Goal: Task Accomplishment & Management: Manage account settings

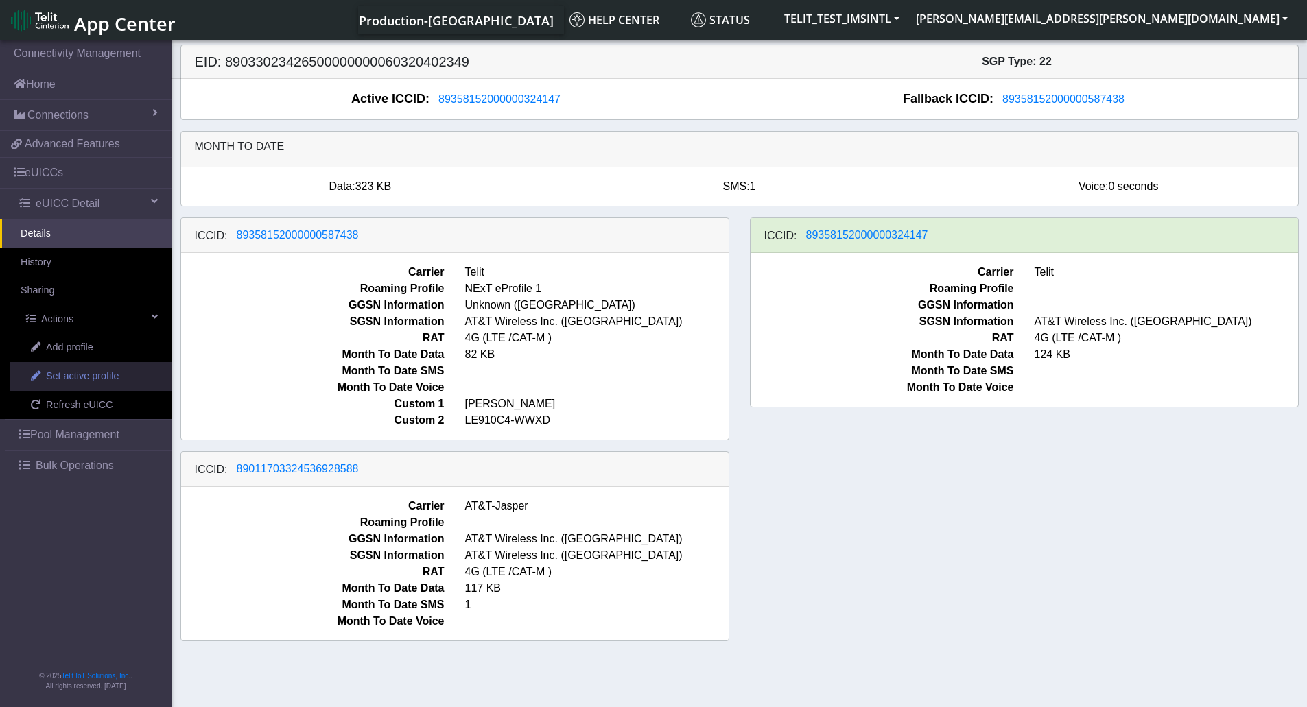
click at [85, 377] on span "Set active profile" at bounding box center [82, 376] width 73 height 15
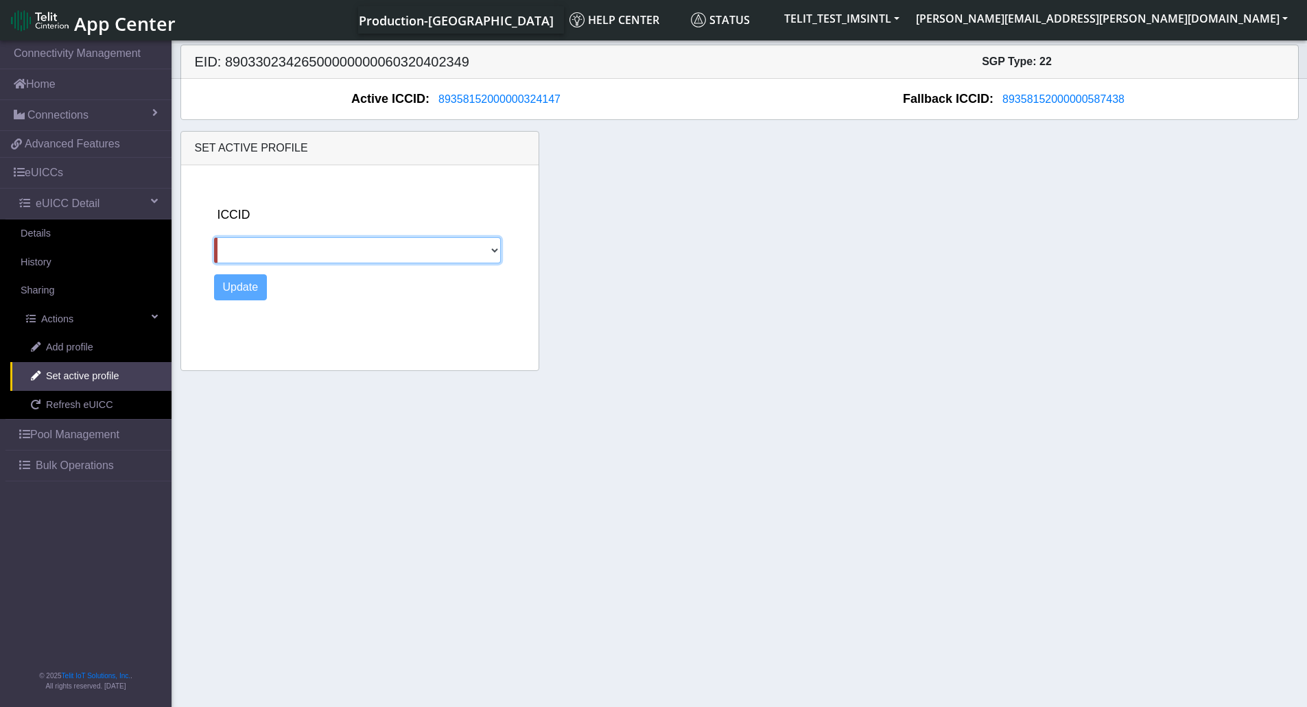
click at [397, 240] on select "89358152000000587438 89011703324536928588" at bounding box center [358, 250] width 288 height 26
select select "89011703324536928588"
click at [214, 237] on select "89358152000000587438 89011703324536928588" at bounding box center [358, 250] width 288 height 26
click at [237, 284] on button "Update" at bounding box center [241, 287] width 54 height 26
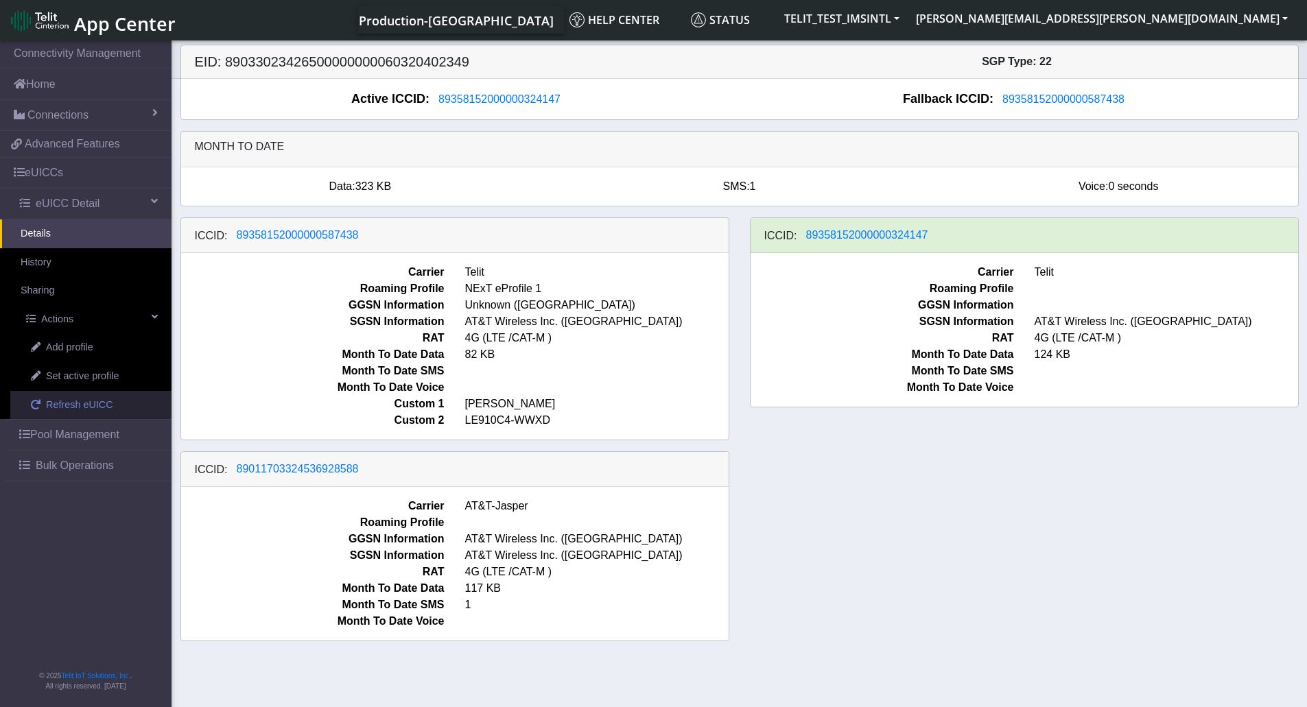
click at [89, 407] on span "Refresh eUICC" at bounding box center [79, 405] width 67 height 15
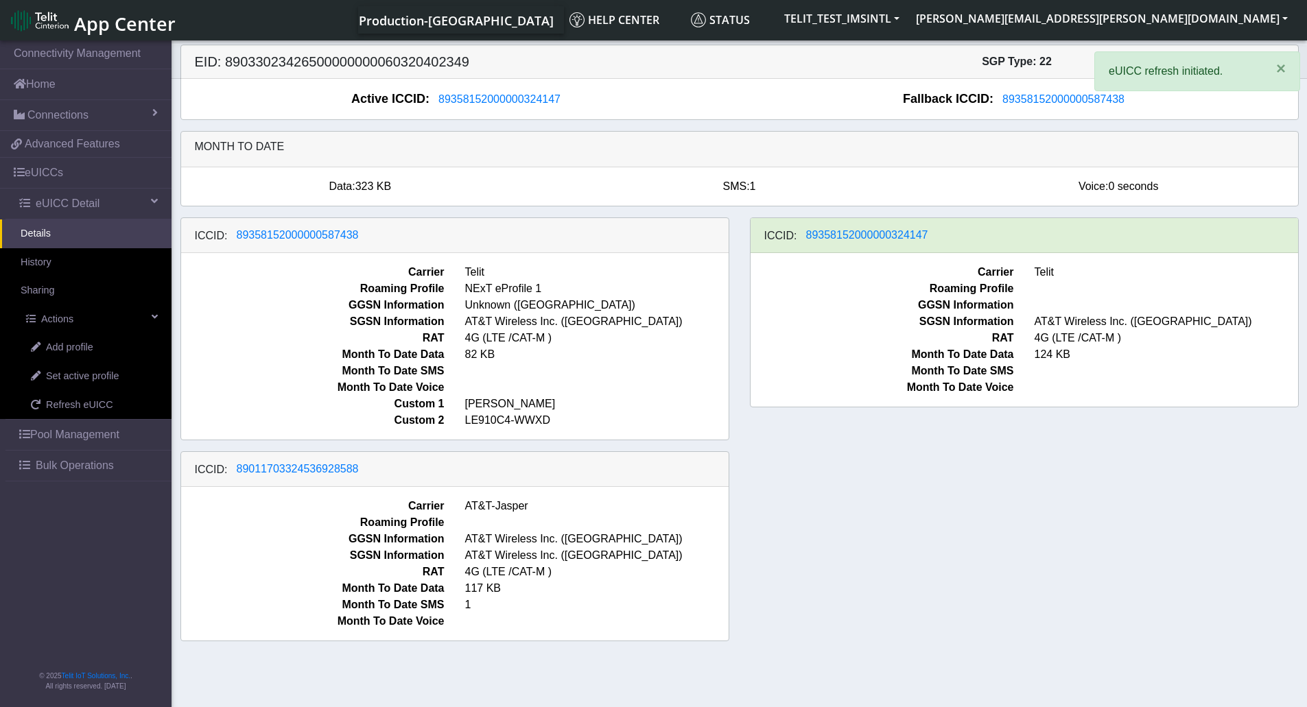
click at [1044, 550] on div "ICCID: [TECHNICAL_ID] Carrier Telit Roaming Profile NExT eProfile 1 GGSN Inform…" at bounding box center [739, 435] width 1139 height 435
click at [931, 491] on div "ICCID: 89358152000000587438 Carrier Telit Roaming Profile NExT eProfile 1 GGSN …" at bounding box center [739, 435] width 1139 height 435
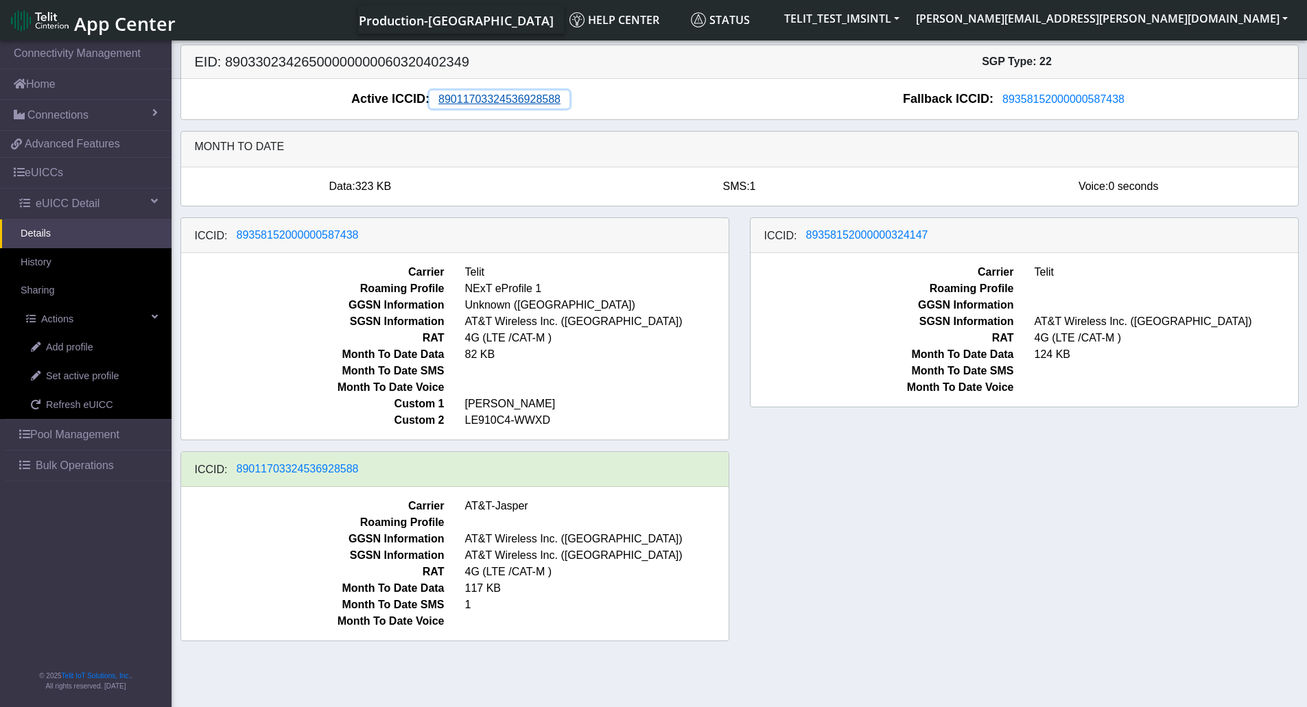
click at [533, 101] on span "89011703324536928588" at bounding box center [499, 99] width 122 height 12
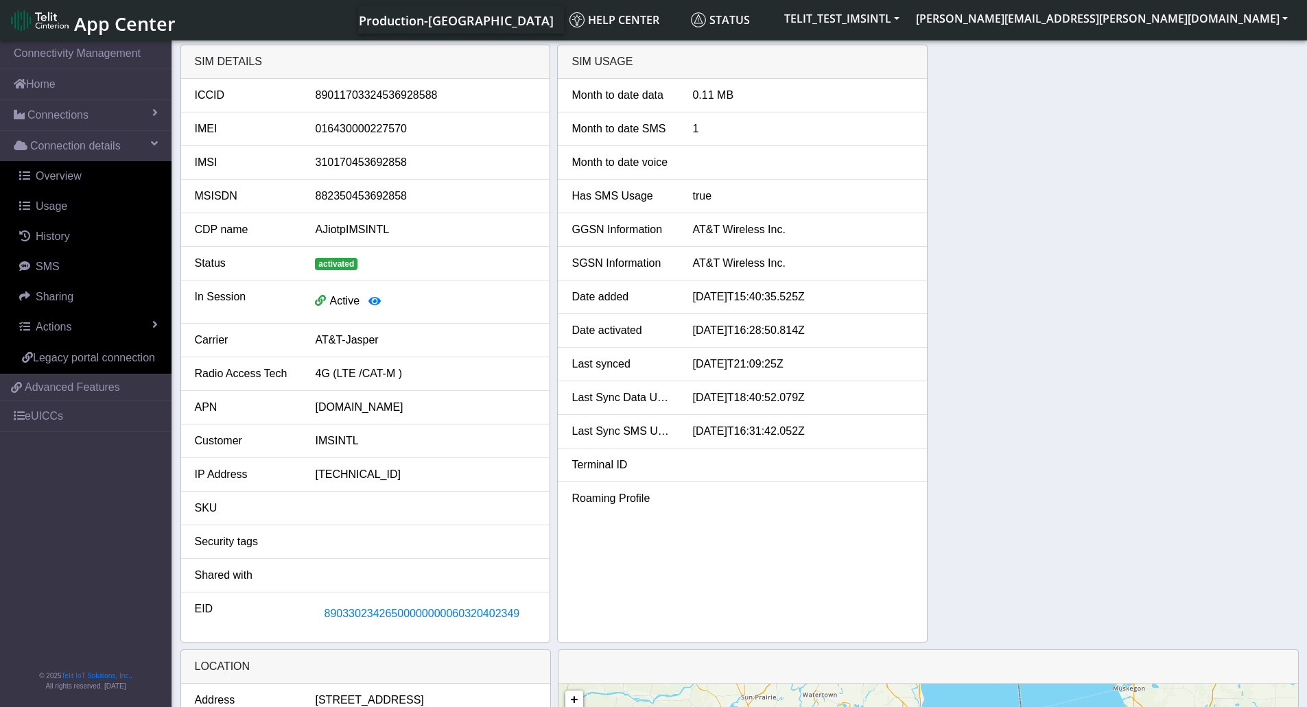
click at [404, 95] on div "89011703324536928588" at bounding box center [426, 95] width 242 height 16
copy div "89011703324536928588"
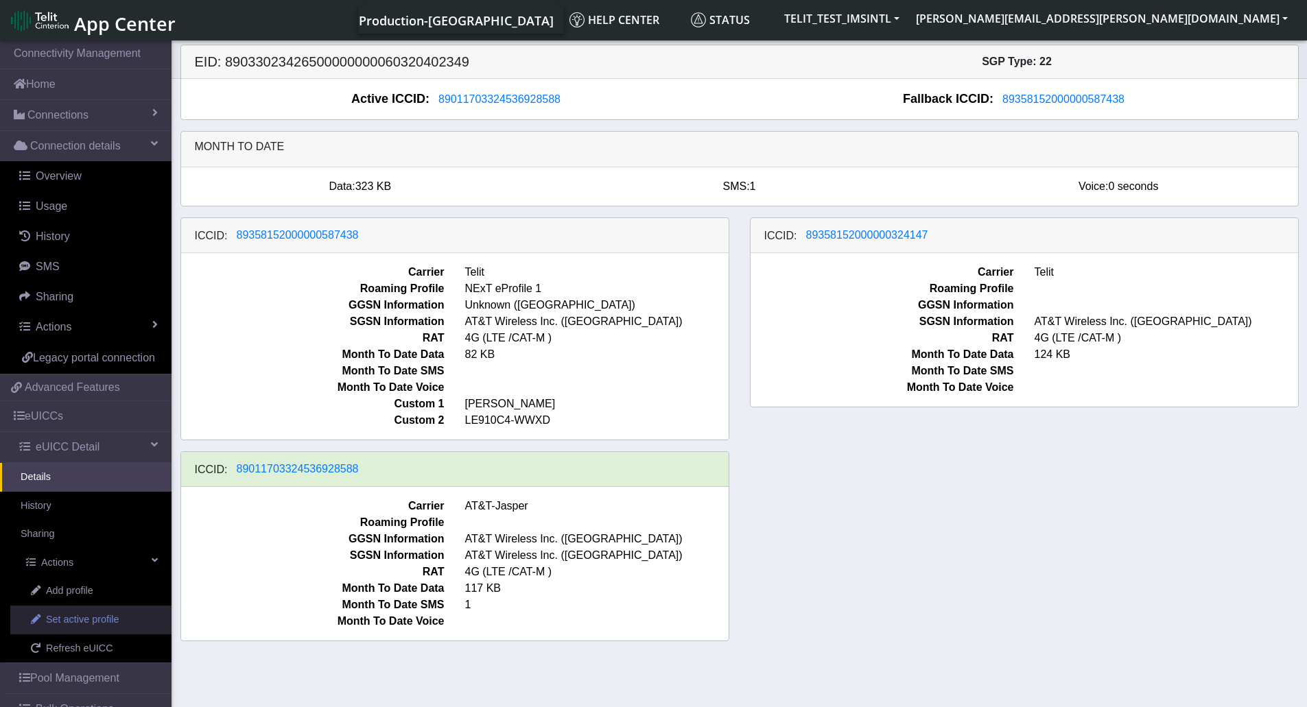
click at [88, 628] on span "Set active profile" at bounding box center [82, 620] width 73 height 15
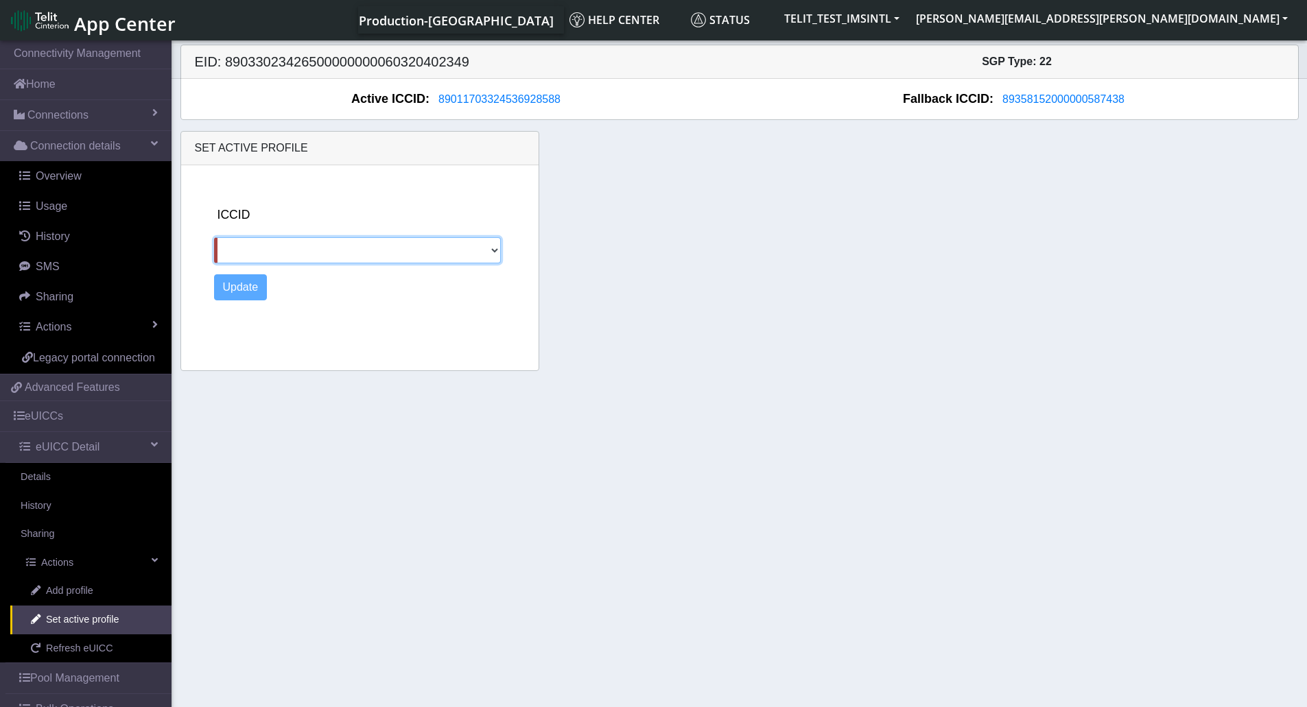
click at [314, 248] on select "89358152000000587438 89358152000000324147" at bounding box center [358, 250] width 288 height 26
select select "89358152000000324147"
click at [214, 237] on select "89358152000000587438 89358152000000324147" at bounding box center [358, 250] width 288 height 26
click at [234, 289] on button "Update" at bounding box center [241, 287] width 54 height 26
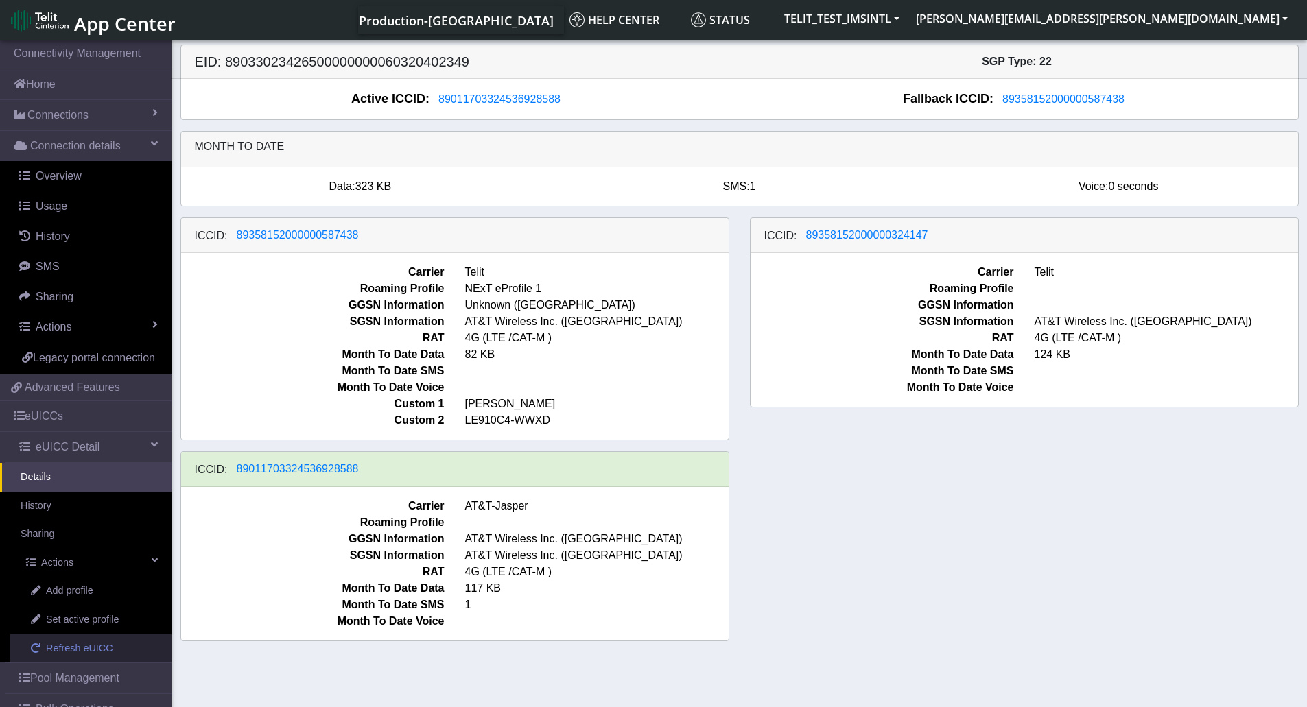
click at [75, 657] on span "Refresh eUICC" at bounding box center [79, 649] width 67 height 15
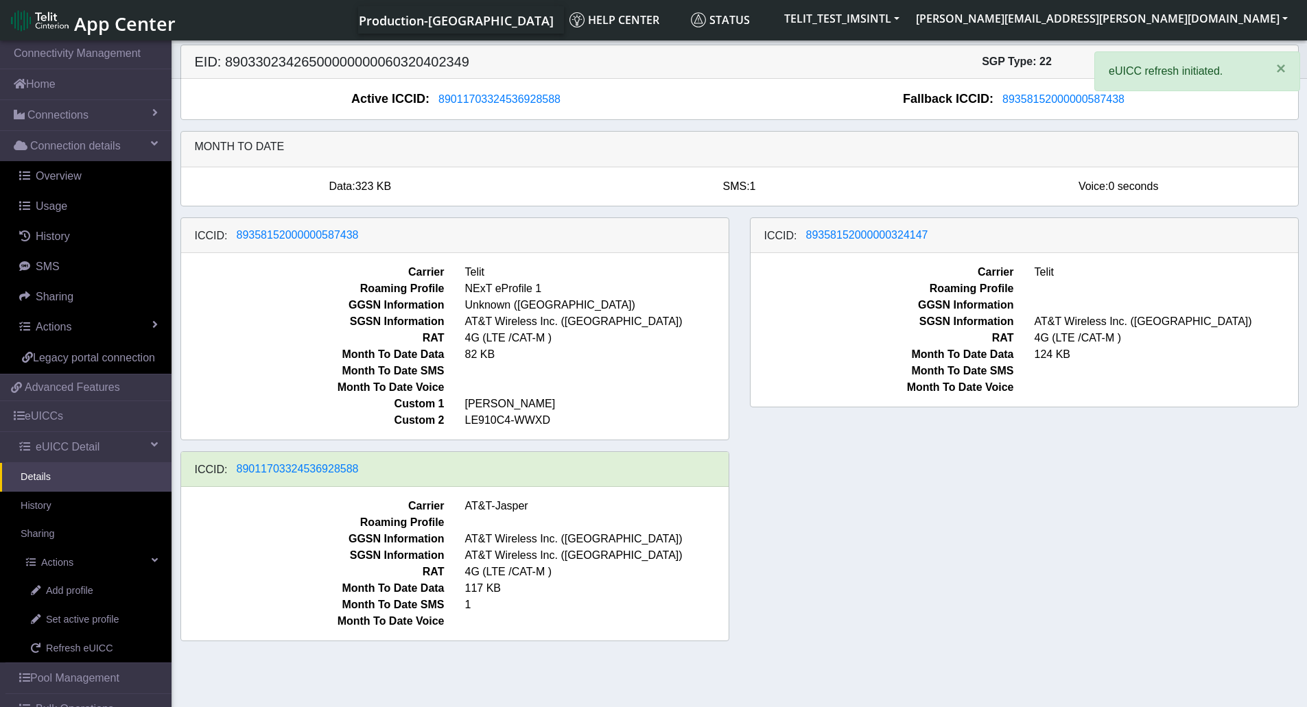
click at [1059, 530] on div "ICCID: 89358152000000587438 Carrier Telit Roaming Profile NExT eProfile 1 GGSN …" at bounding box center [739, 435] width 1139 height 435
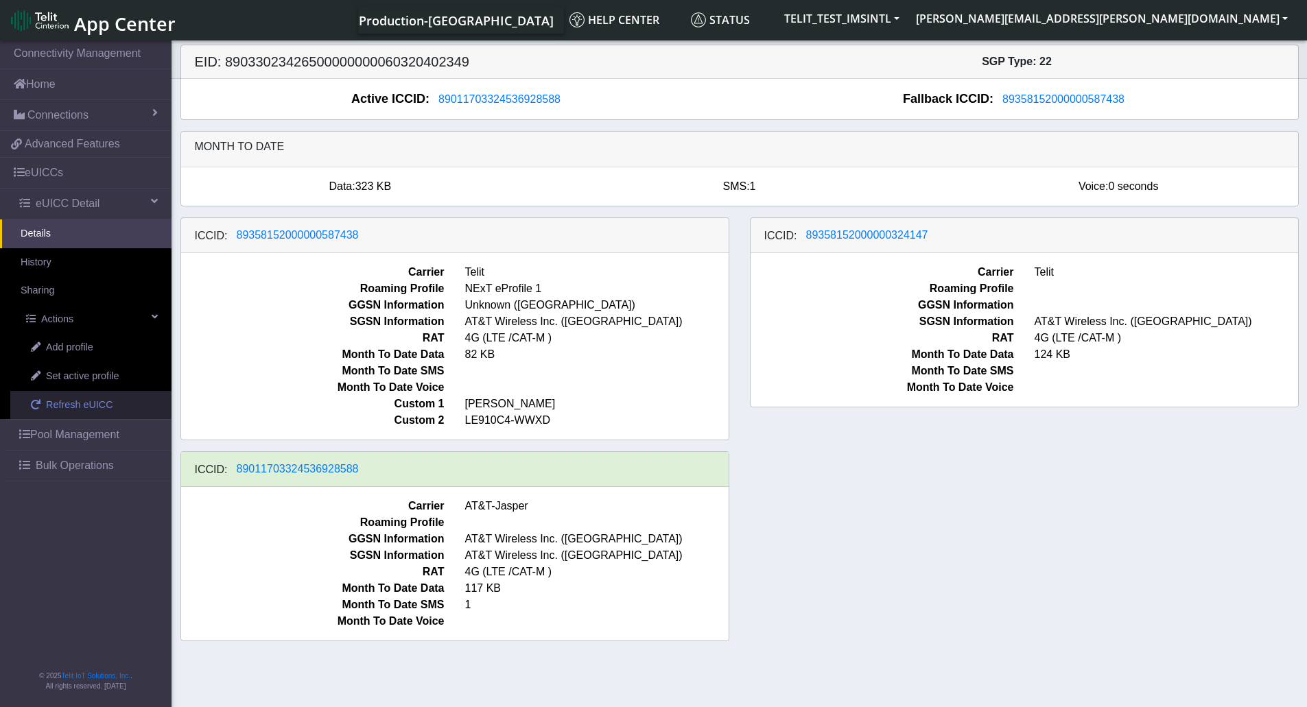
click at [63, 410] on span "Refresh eUICC" at bounding box center [79, 405] width 67 height 15
click at [69, 410] on span "Refresh eUICC" at bounding box center [79, 405] width 67 height 15
click at [1020, 531] on div "ICCID: [TECHNICAL_ID] Carrier Telit Roaming Profile NExT eProfile 1 GGSN Inform…" at bounding box center [739, 435] width 1139 height 435
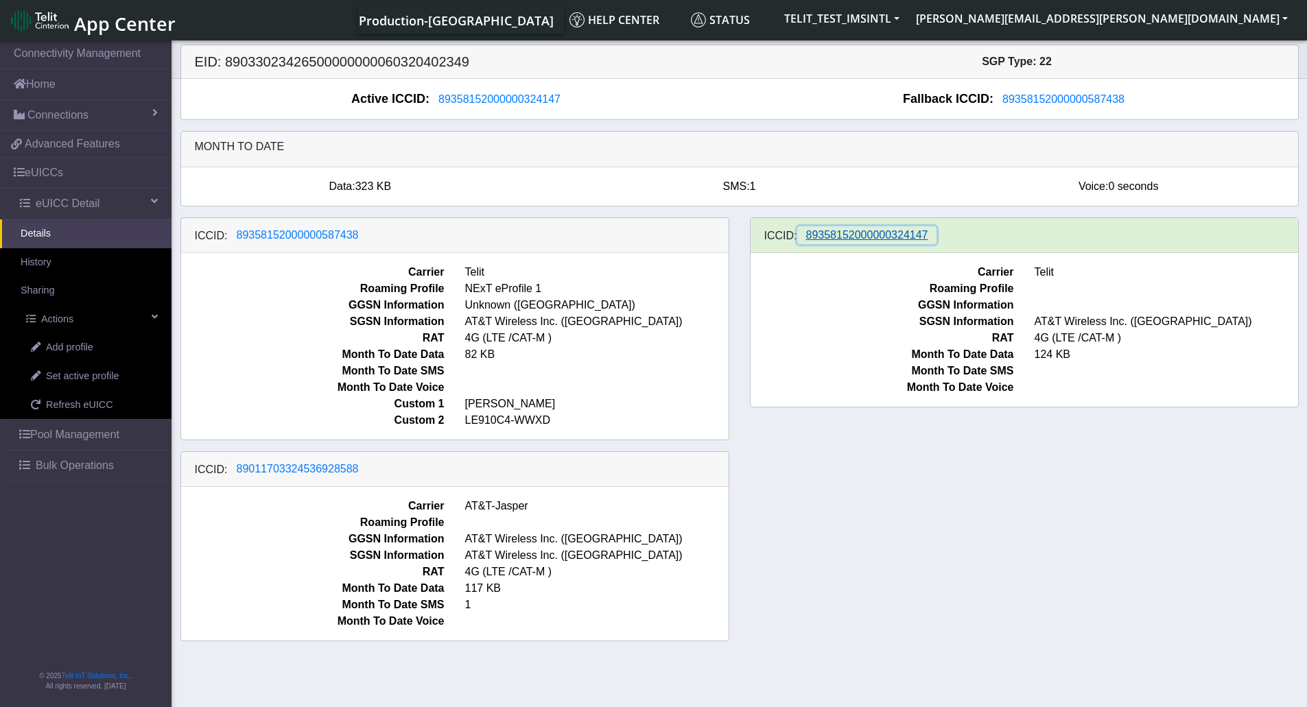
click at [904, 230] on span "89358152000000324147" at bounding box center [867, 235] width 122 height 12
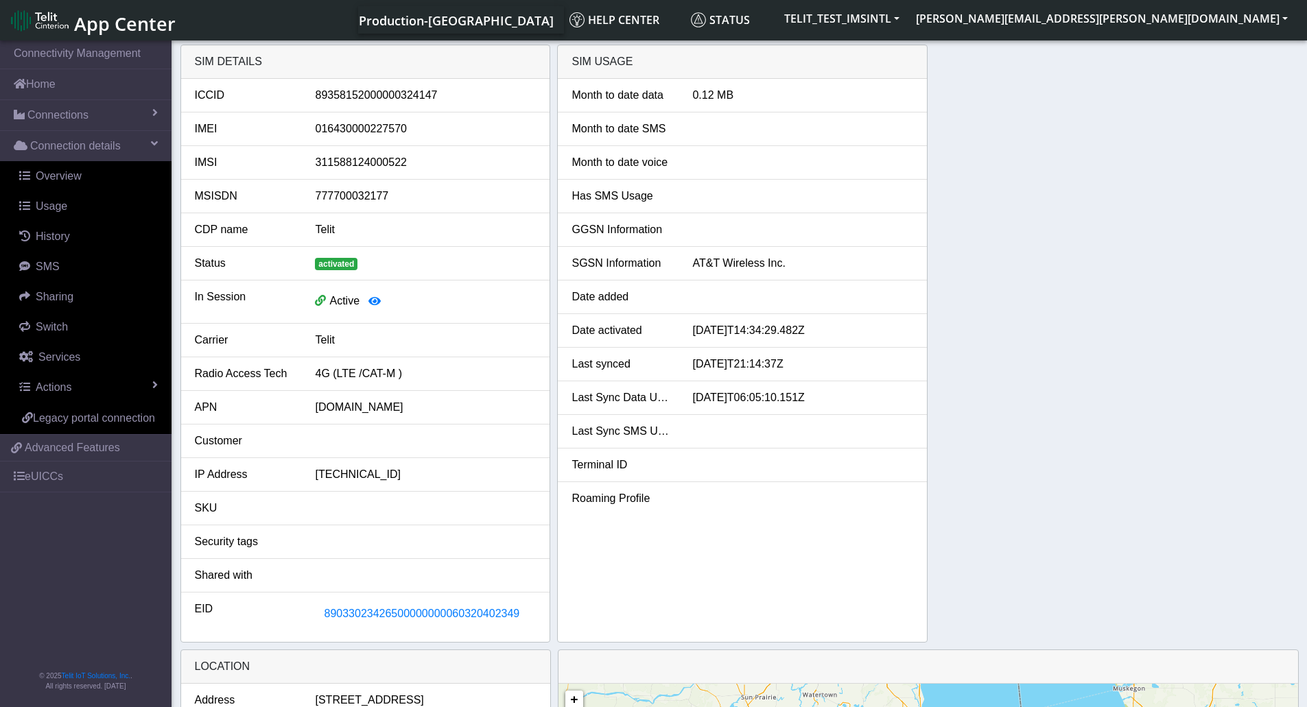
click at [400, 93] on div "89358152000000324147" at bounding box center [426, 95] width 242 height 16
copy div "89358152000000324147"
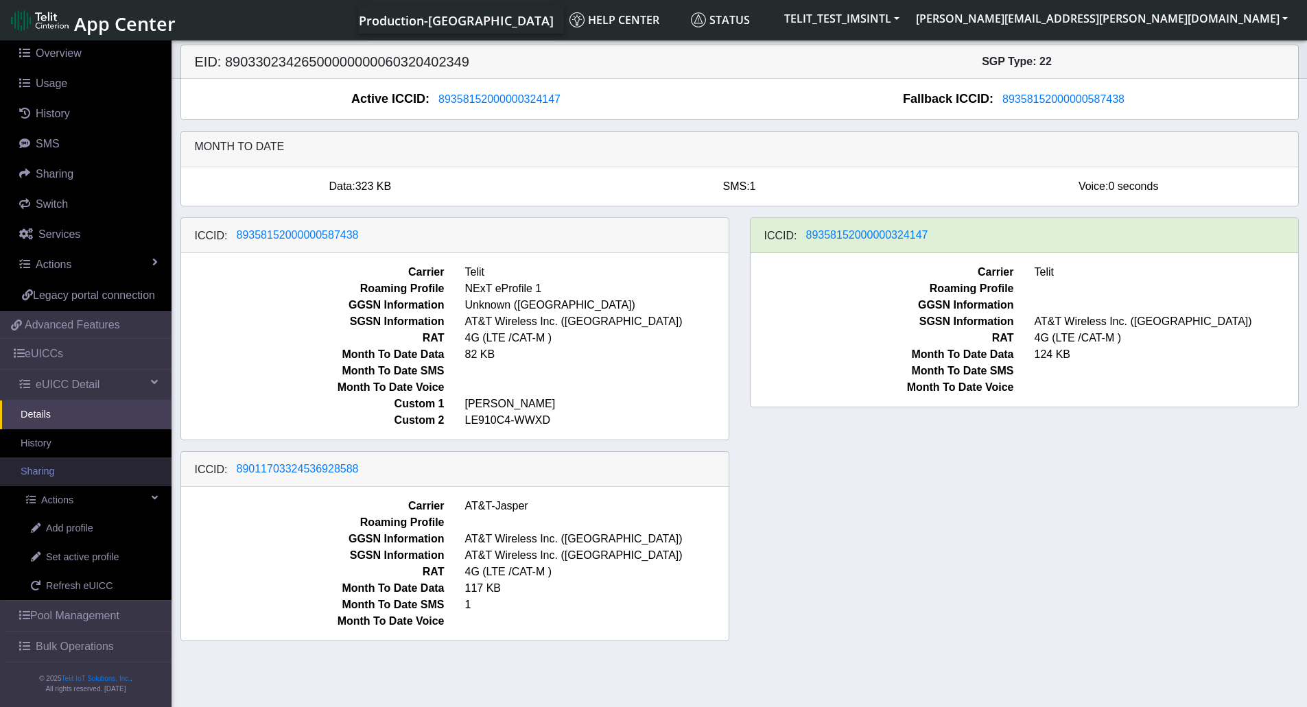
scroll to position [142, 0]
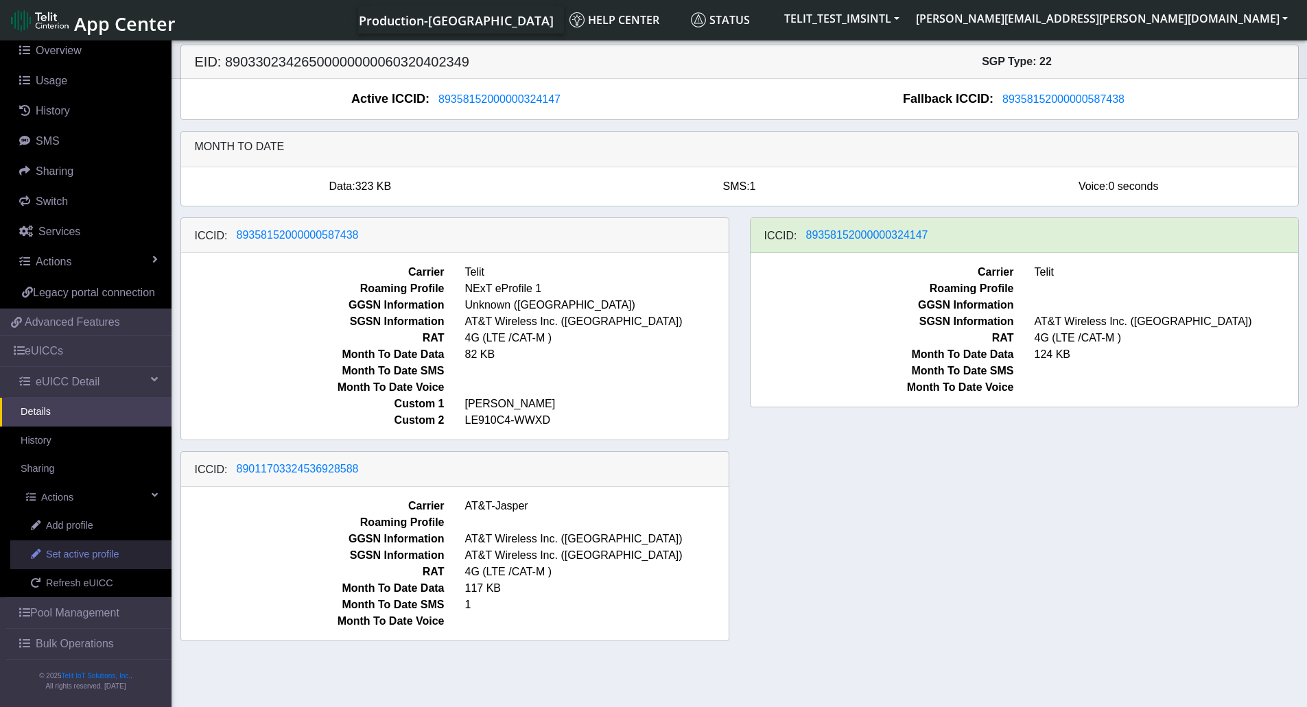
click at [88, 558] on span "Set active profile" at bounding box center [82, 555] width 73 height 15
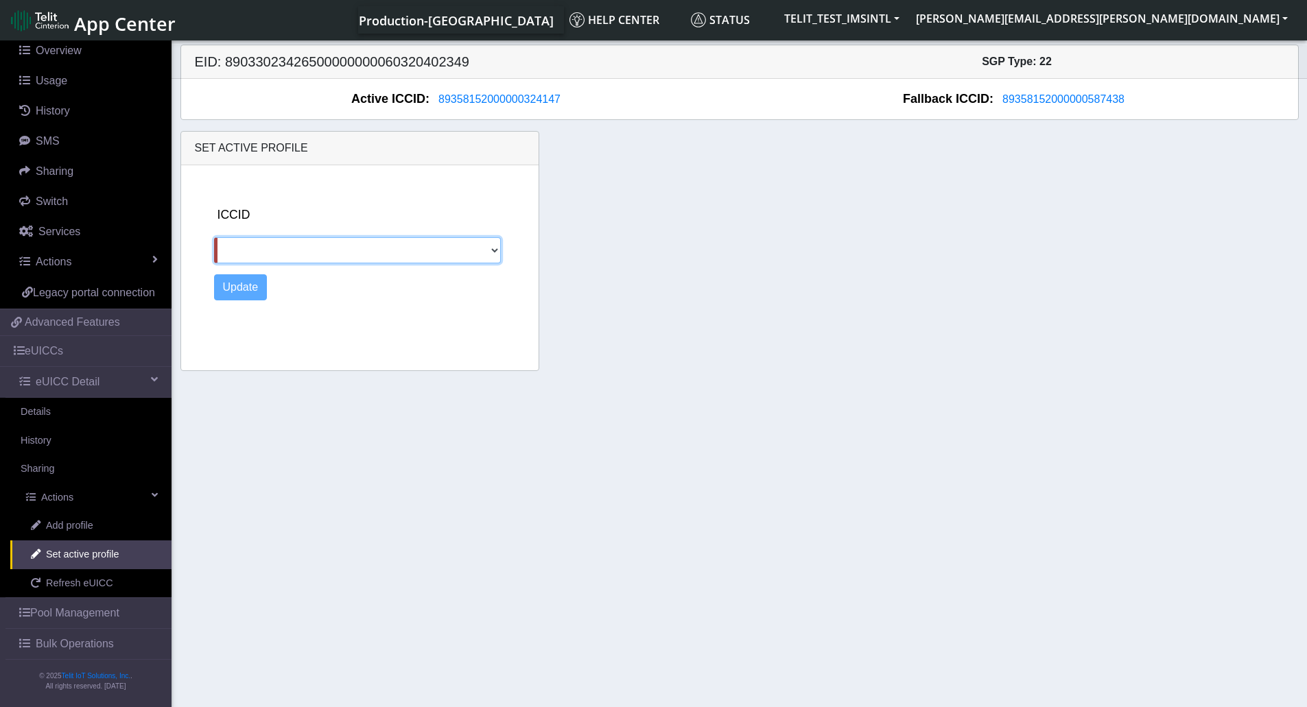
click at [336, 246] on select "89358152000000587438 89011703324536928588" at bounding box center [358, 250] width 288 height 26
select select "89358152000000587438"
click at [214, 237] on select "89358152000000587438 89011703324536928588" at bounding box center [358, 250] width 288 height 26
click at [234, 291] on button "Update" at bounding box center [241, 287] width 54 height 26
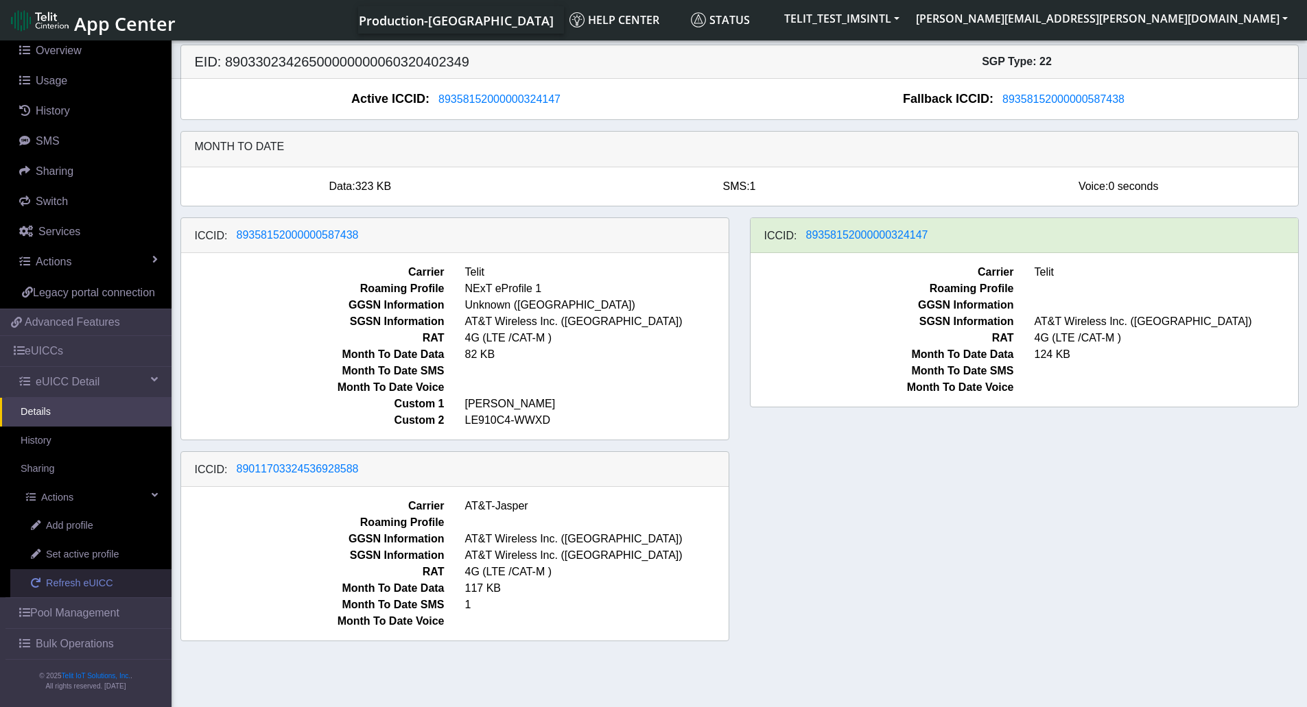
click at [93, 586] on span "Refresh eUICC" at bounding box center [79, 583] width 67 height 15
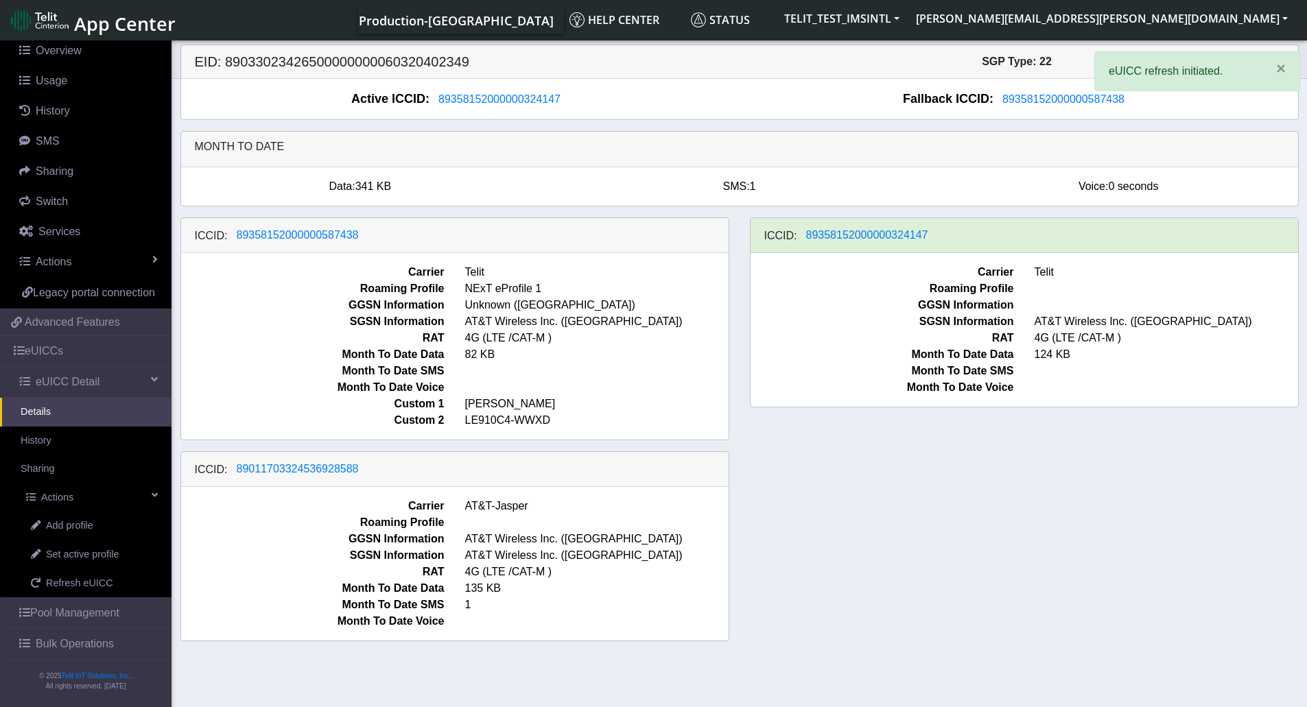
click at [873, 513] on div "ICCID: 89358152000000587438 Carrier Telit Roaming Profile NExT eProfile 1 GGSN …" at bounding box center [739, 435] width 1139 height 435
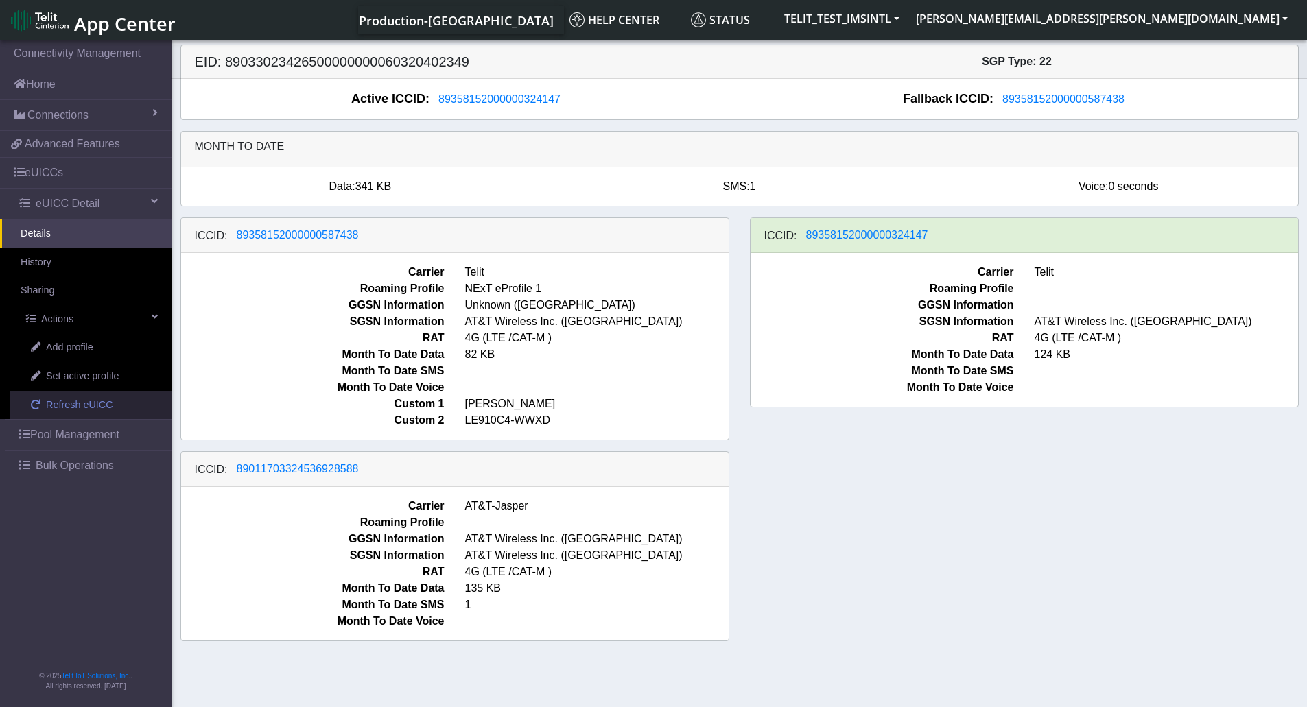
click at [81, 410] on span "Refresh eUICC" at bounding box center [79, 405] width 67 height 15
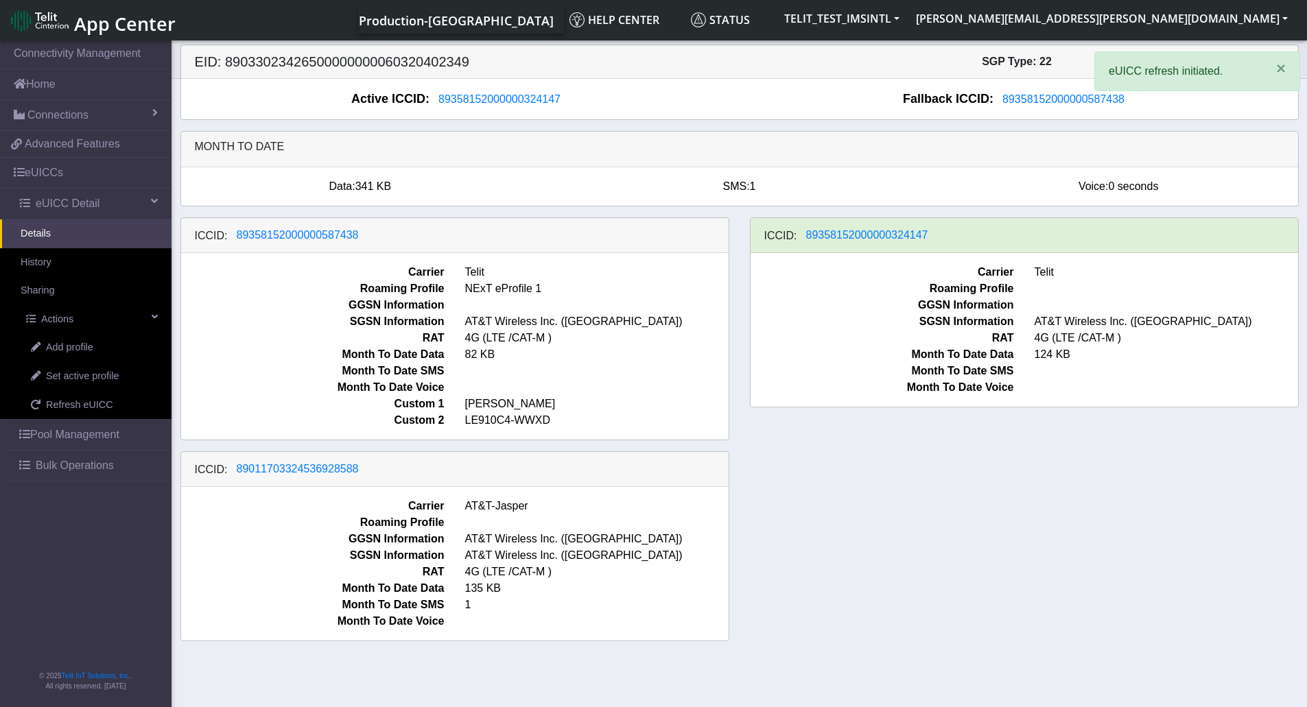
click at [876, 555] on div "ICCID: [TECHNICAL_ID] Carrier Telit Roaming Profile NExT eProfile 1 GGSN Inform…" at bounding box center [739, 435] width 1139 height 435
